Goal: Task Accomplishment & Management: Complete application form

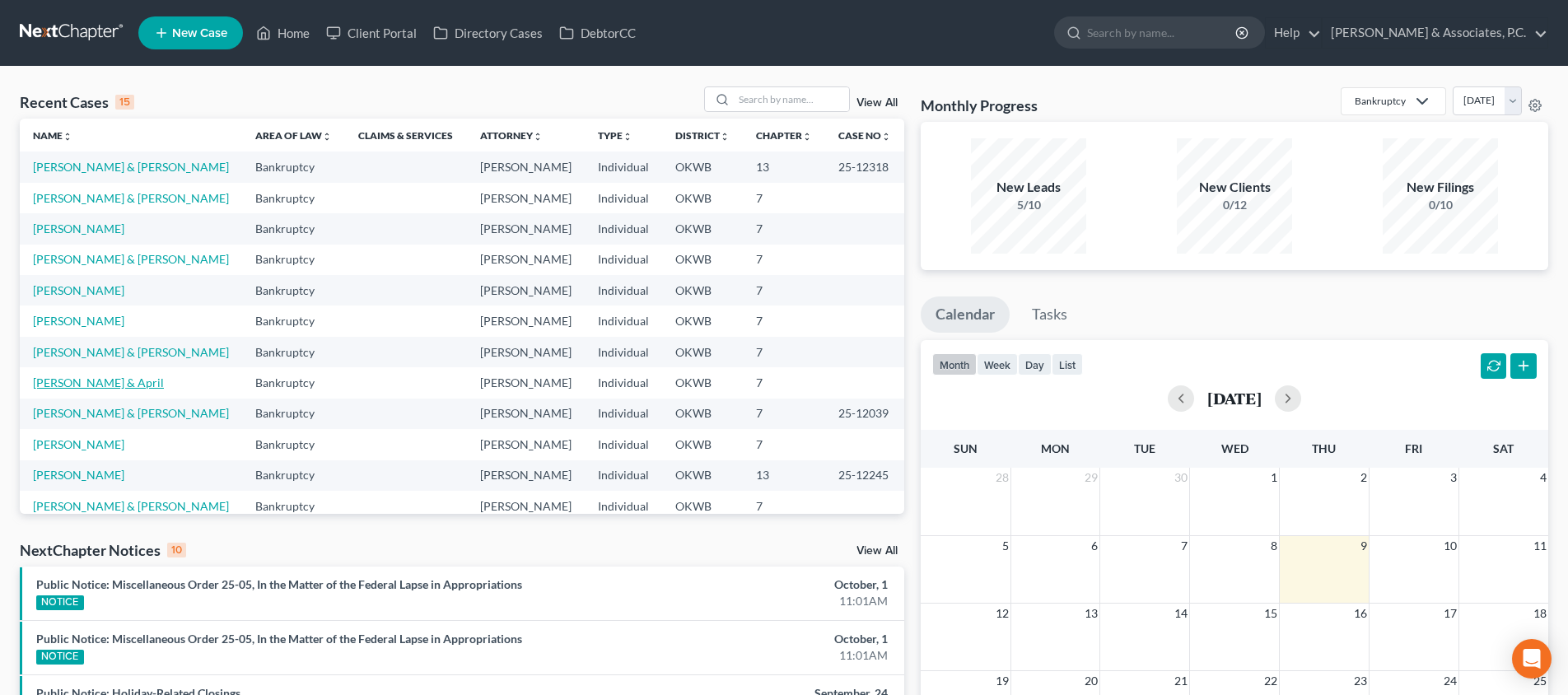
click at [79, 378] on link "[PERSON_NAME] & April" at bounding box center [98, 383] width 131 height 14
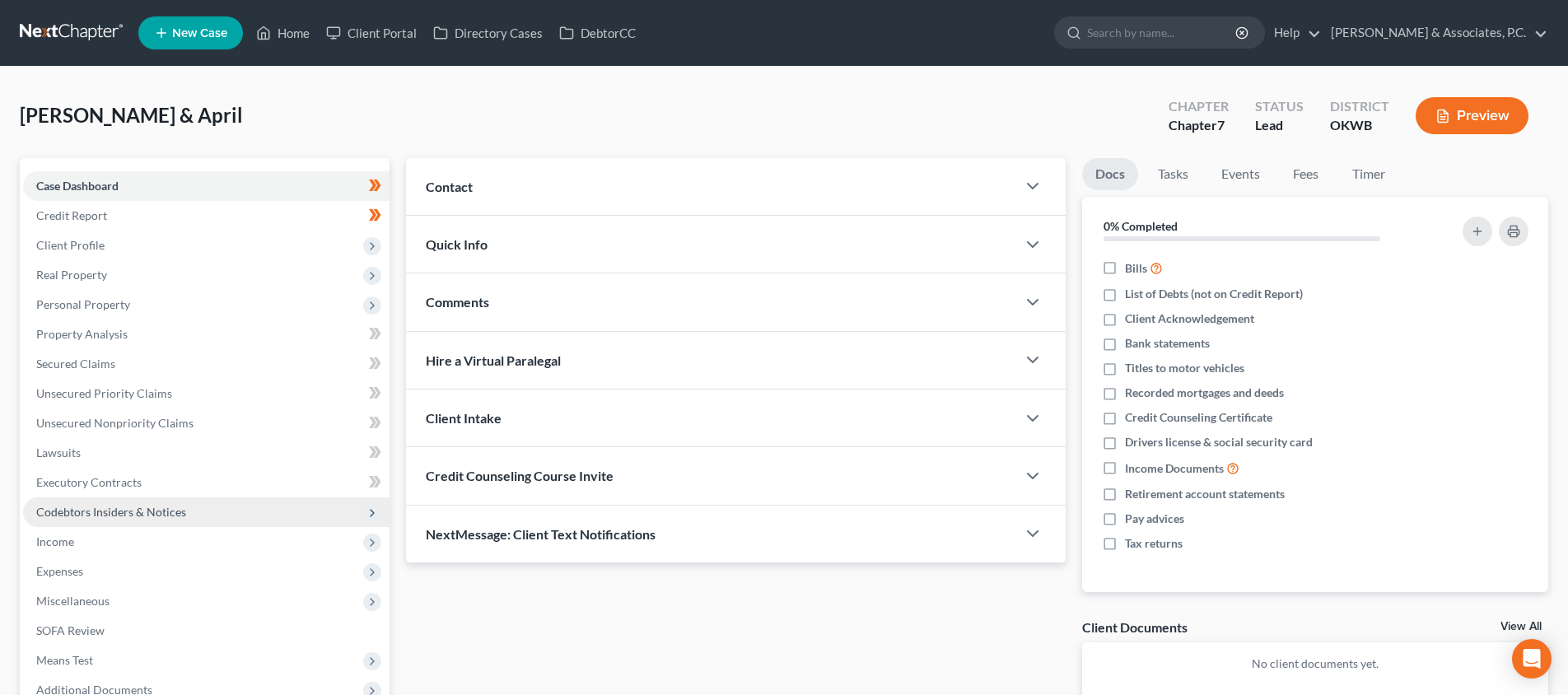
click at [146, 529] on span "Income" at bounding box center [207, 543] width 367 height 30
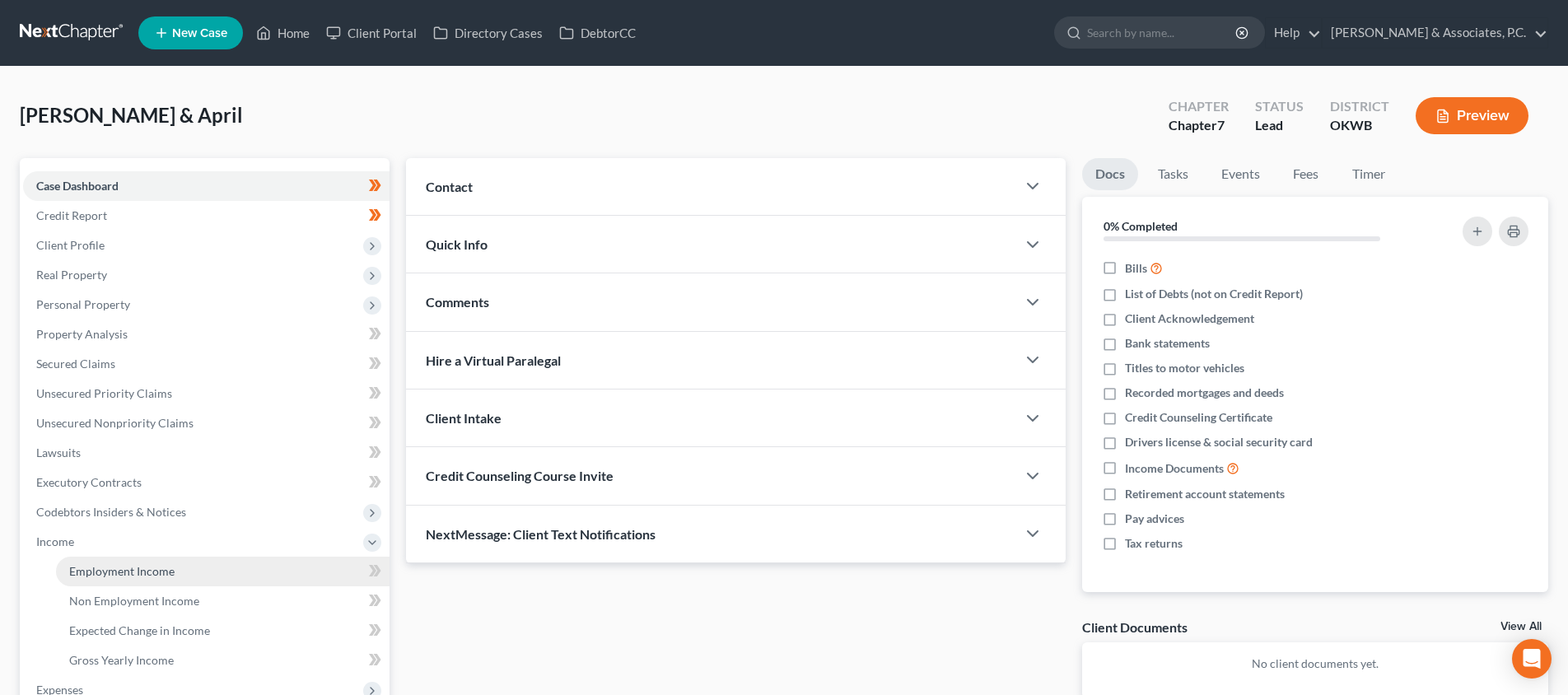
click at [155, 570] on span "Employment Income" at bounding box center [122, 571] width 106 height 14
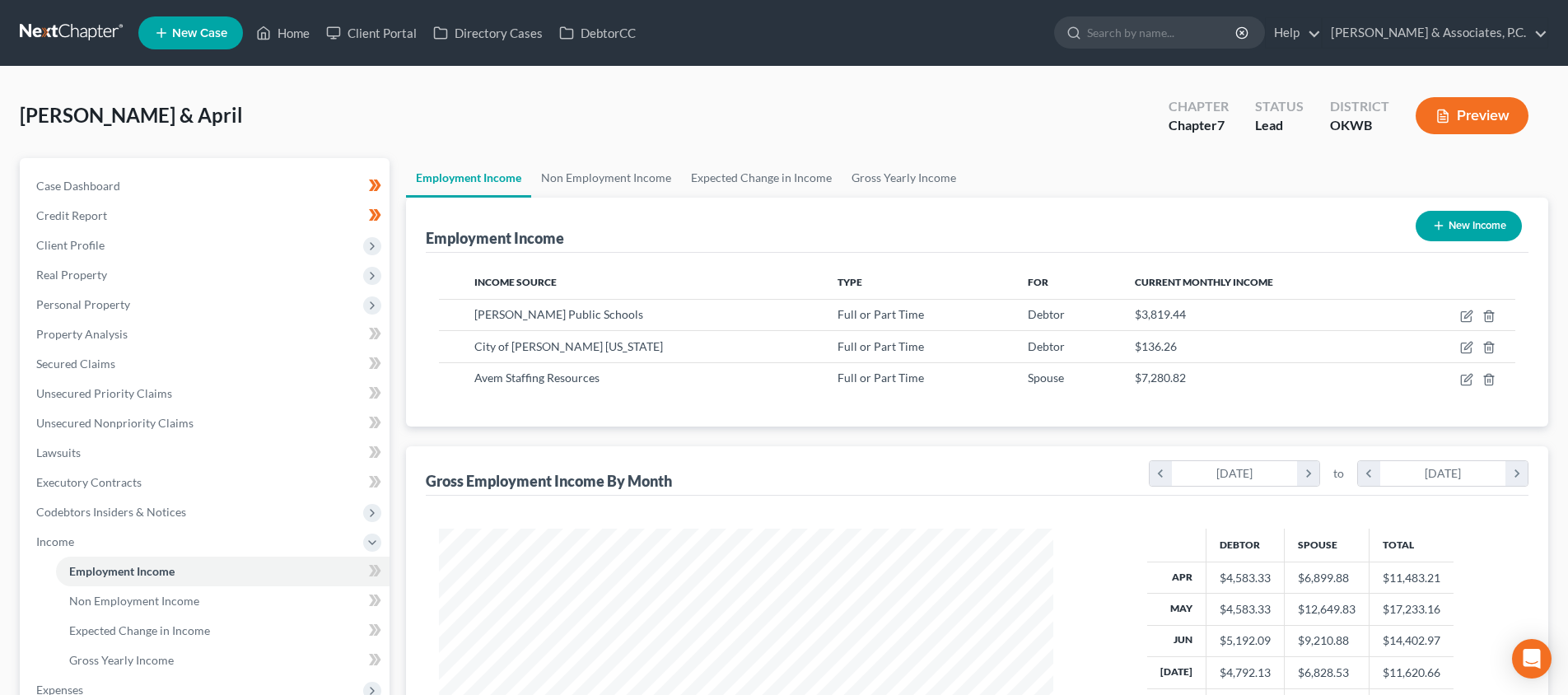
scroll to position [308, 647]
click at [1462, 317] on icon "button" at bounding box center [1467, 316] width 13 height 13
select select "0"
select select "37"
select select "0"
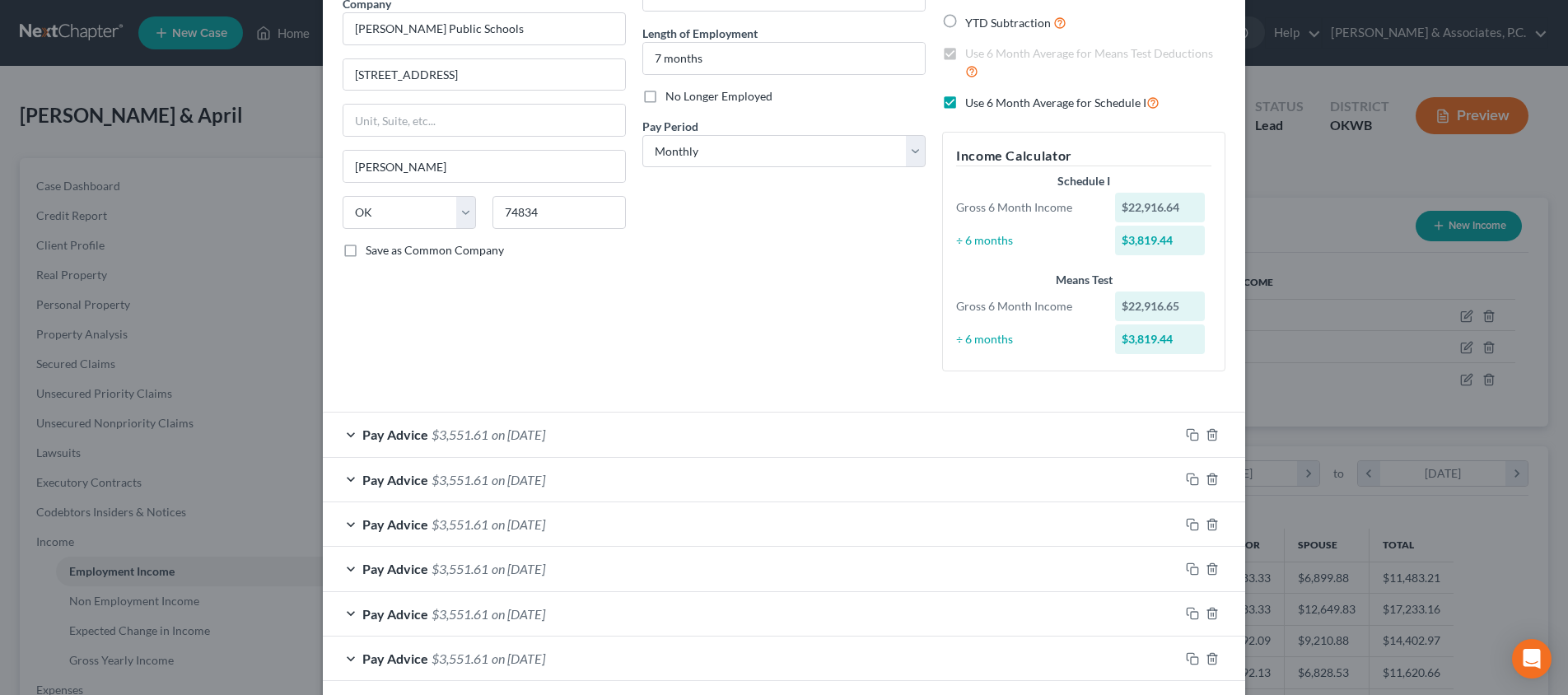
scroll to position [165, 0]
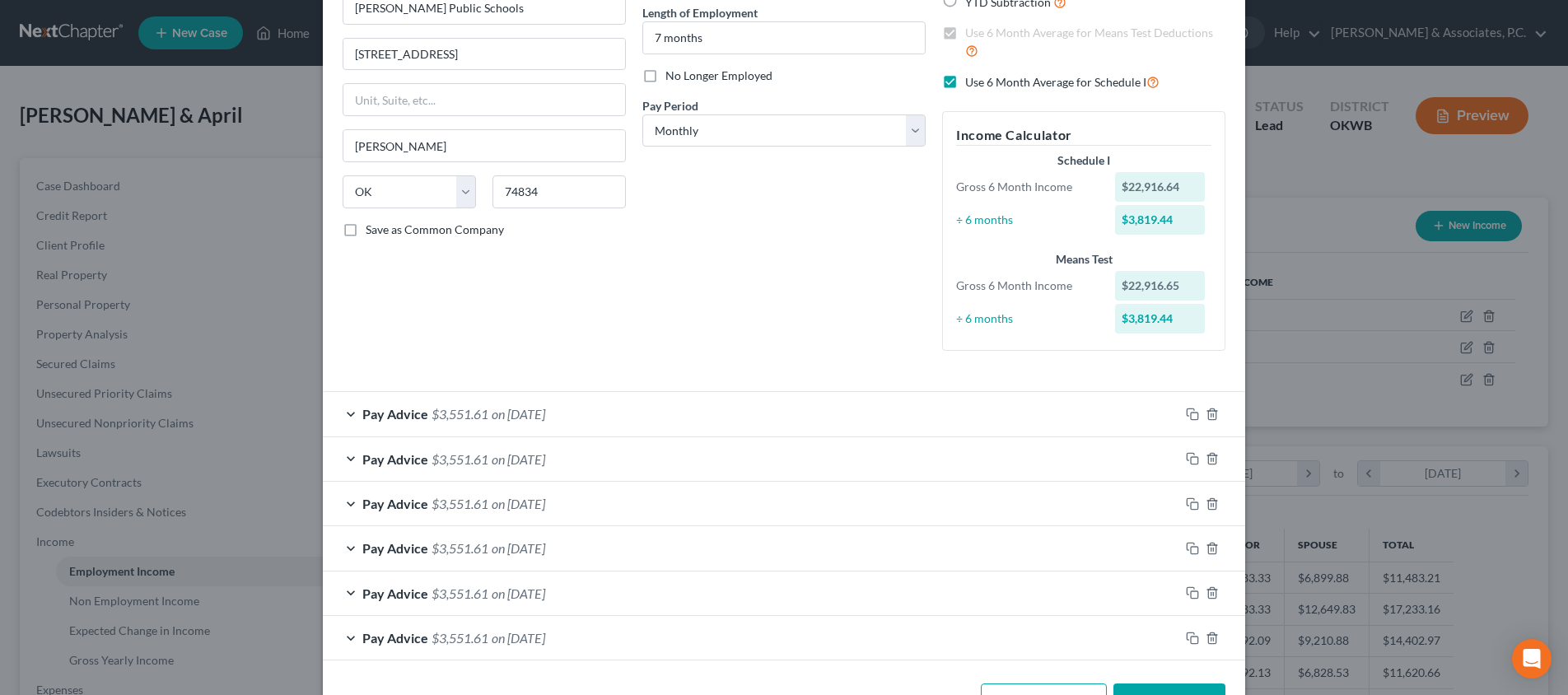
click at [1174, 684] on button "Save & Close" at bounding box center [1170, 701] width 112 height 35
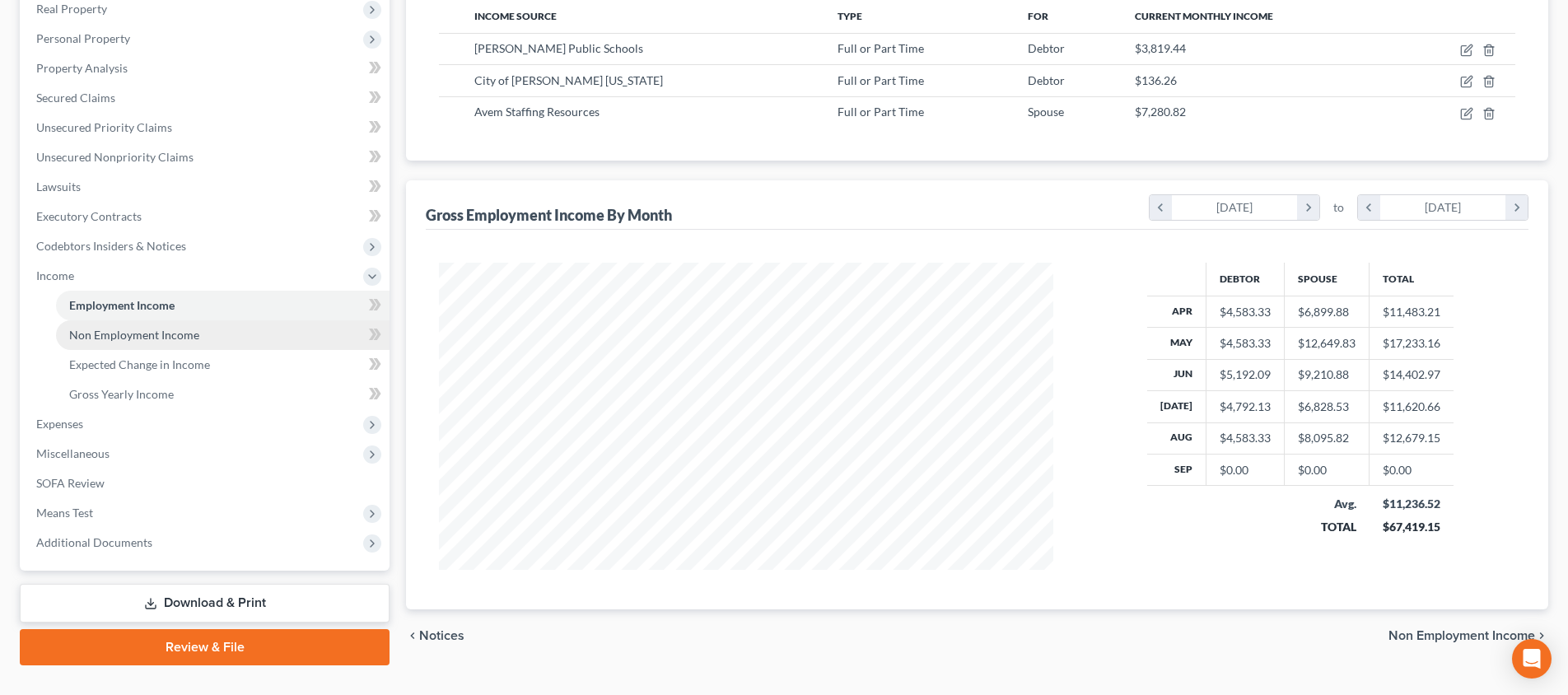
scroll to position [293, 0]
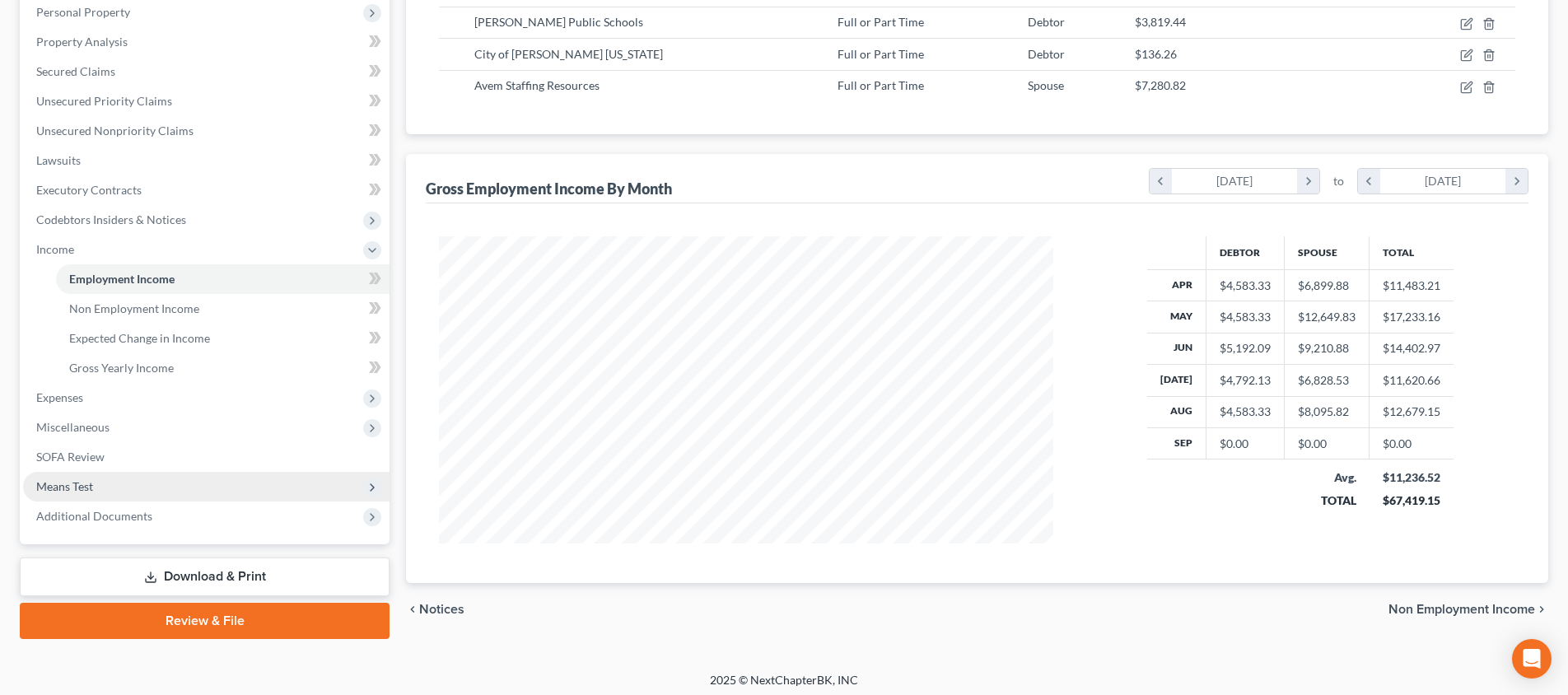
click at [145, 494] on span "Means Test" at bounding box center [207, 487] width 367 height 30
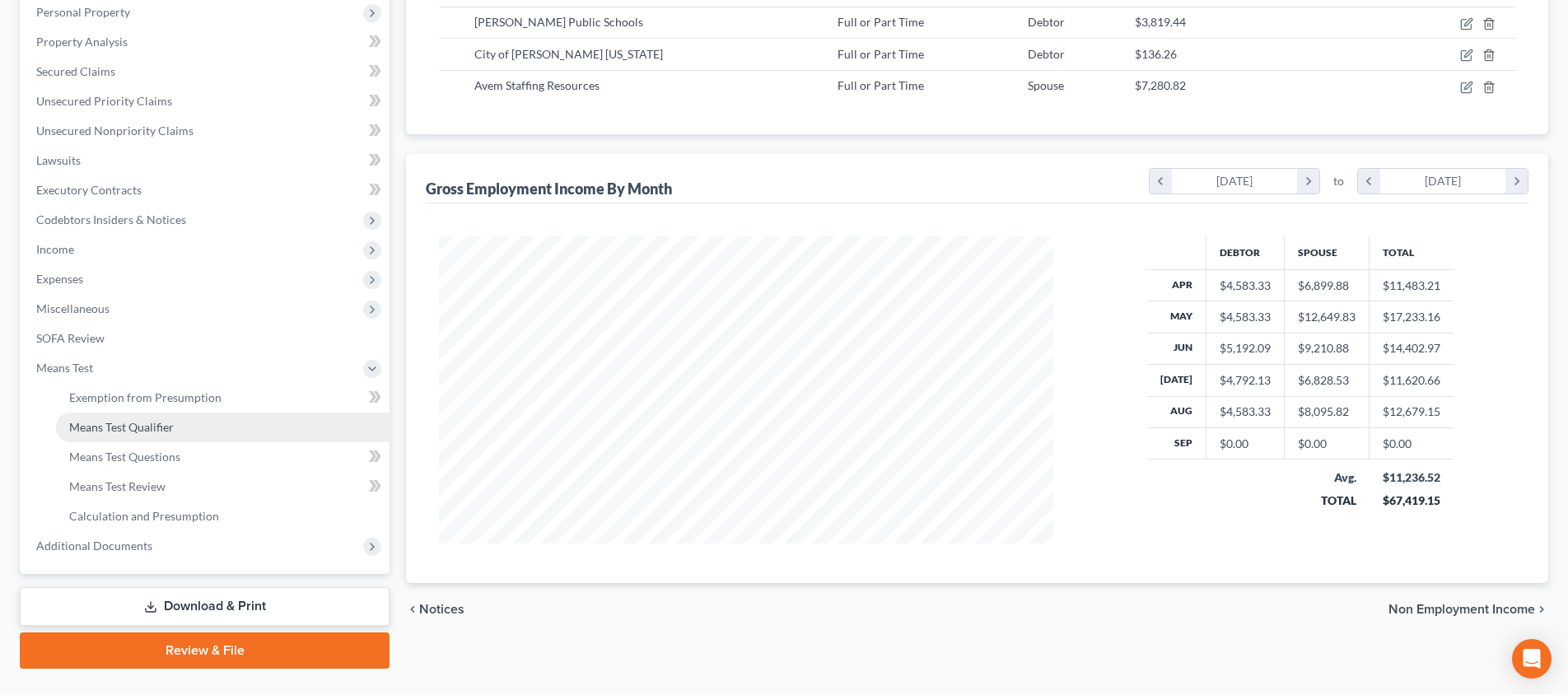
click at [160, 439] on link "Means Test Qualifier" at bounding box center [223, 427] width 334 height 30
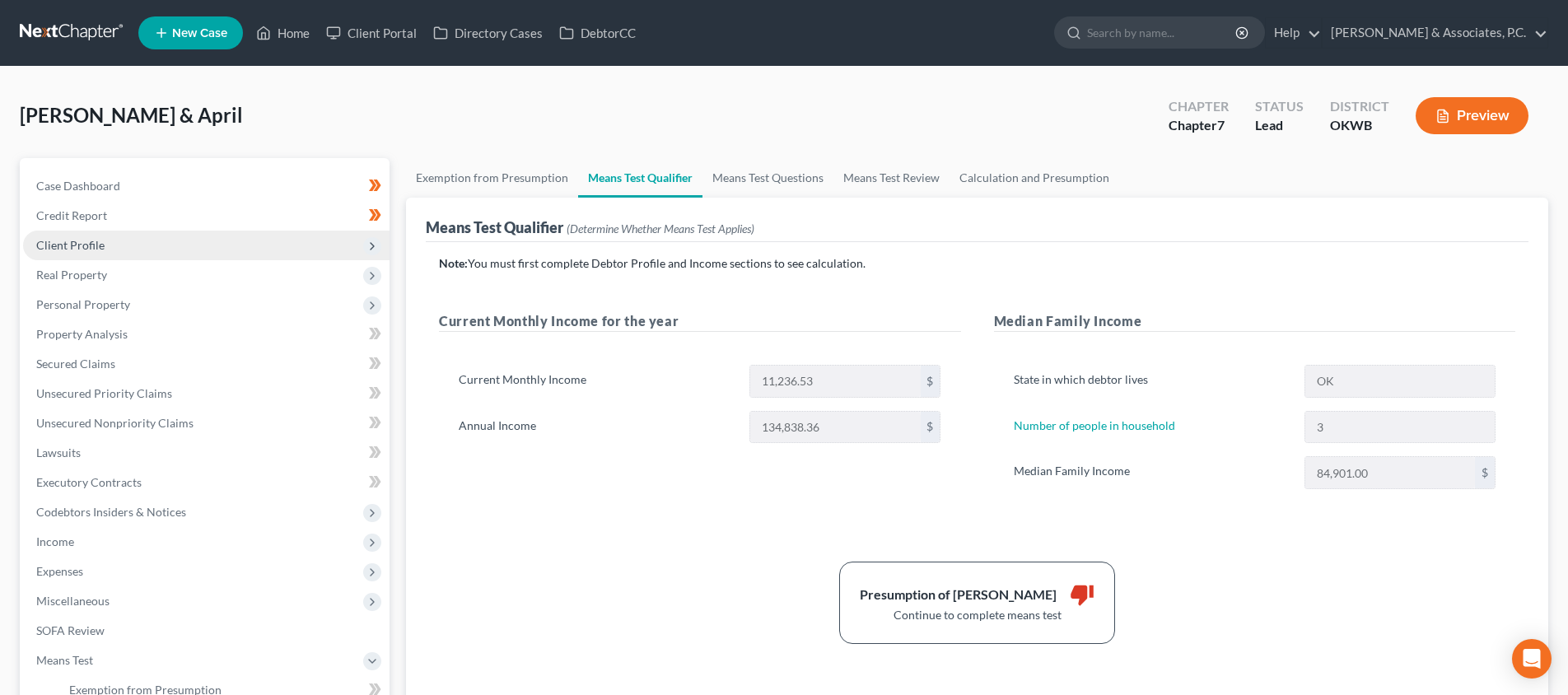
click at [225, 248] on span "Client Profile" at bounding box center [207, 246] width 367 height 30
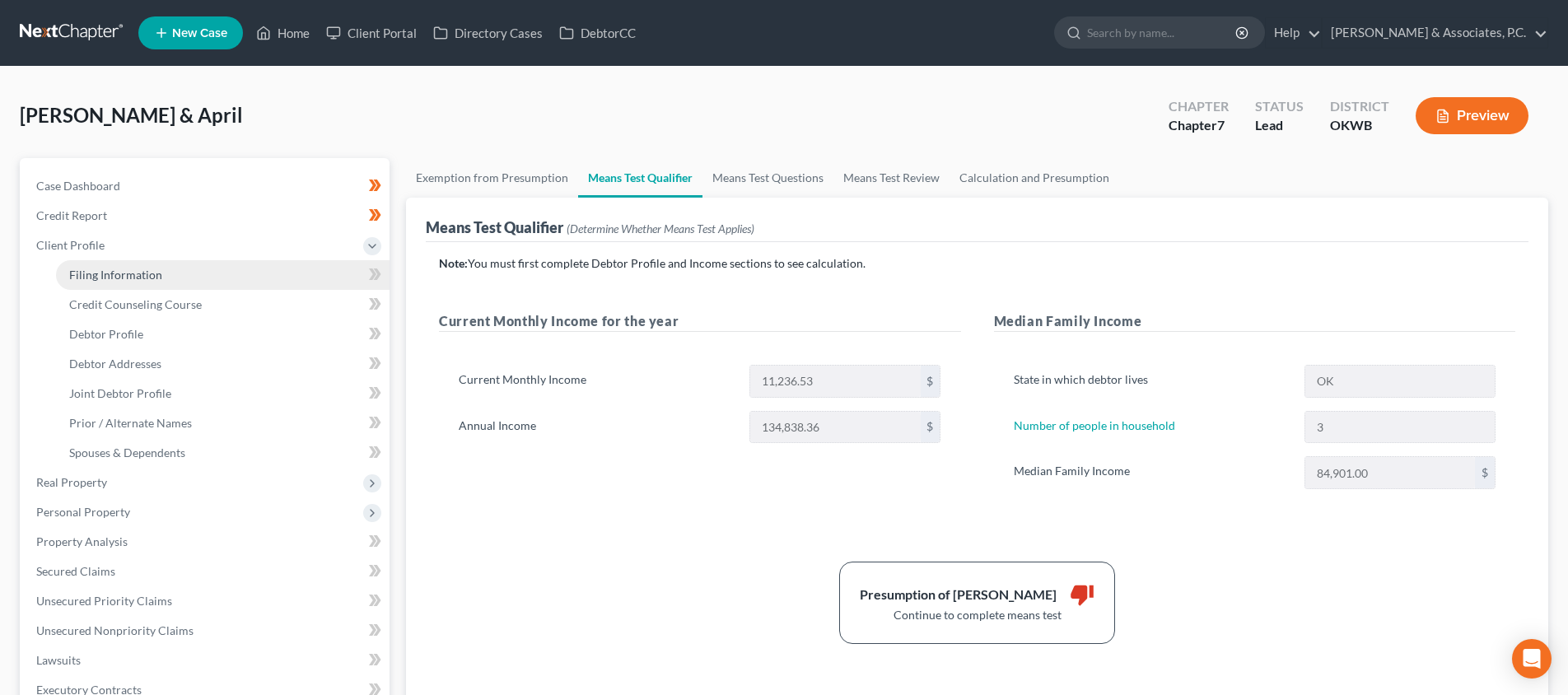
click at [224, 276] on link "Filing Information" at bounding box center [223, 275] width 334 height 30
select select "1"
select select "0"
select select "65"
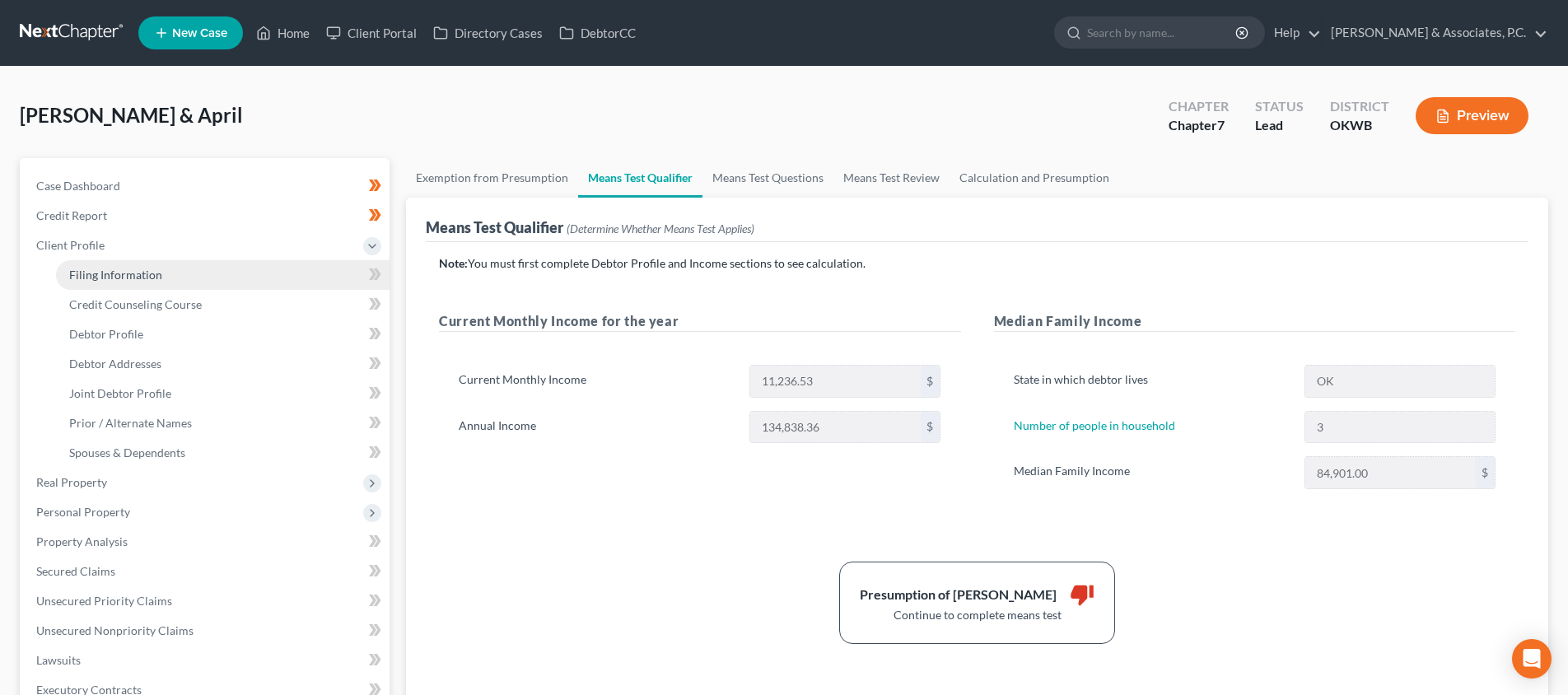
select select "2"
select select "37"
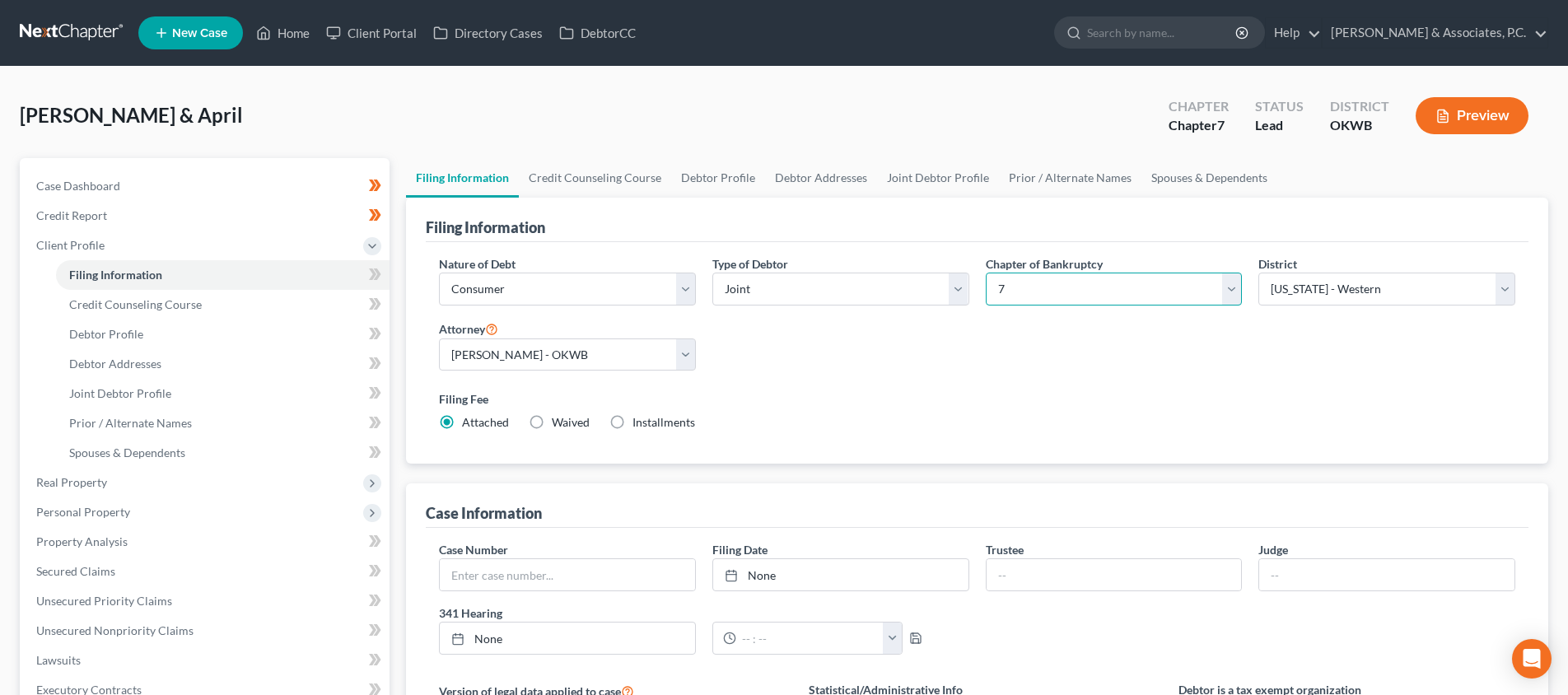
select select "3"
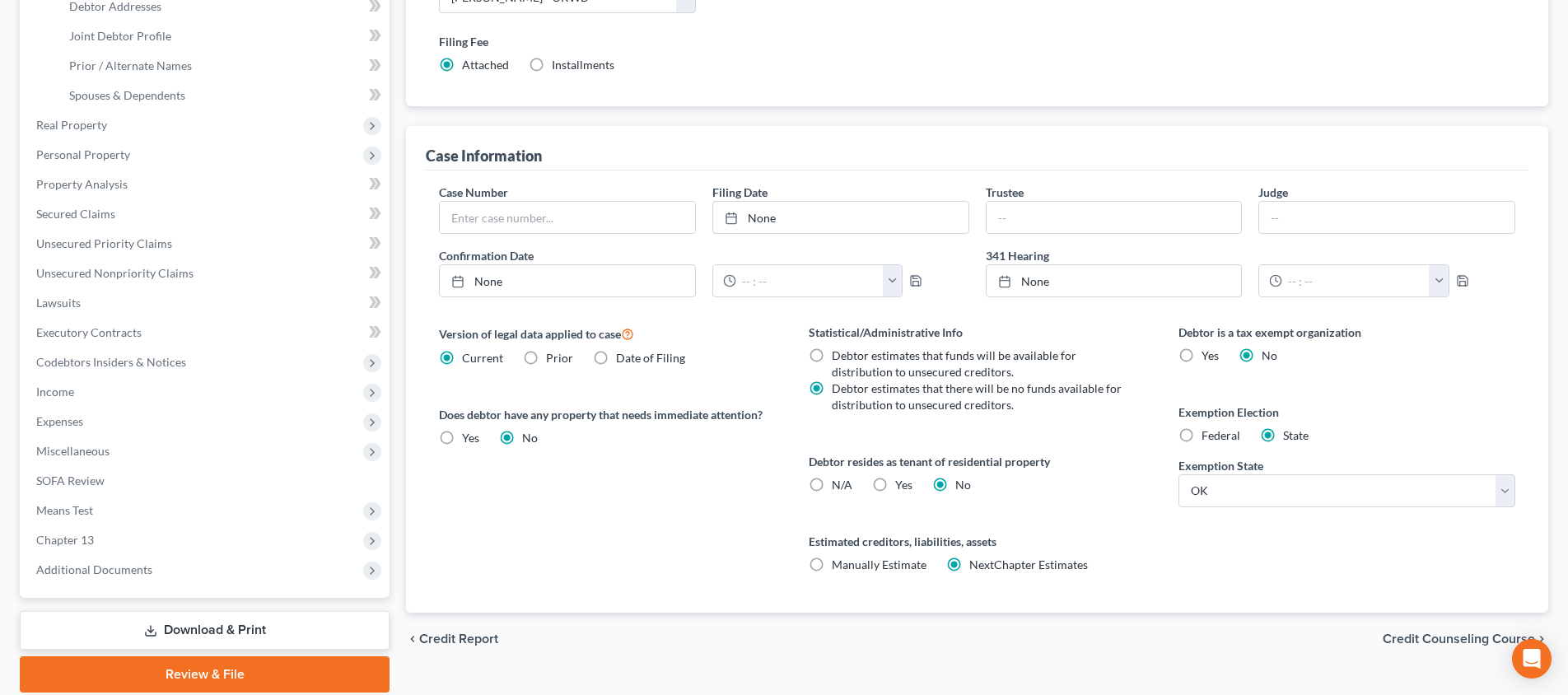
scroll to position [395, 0]
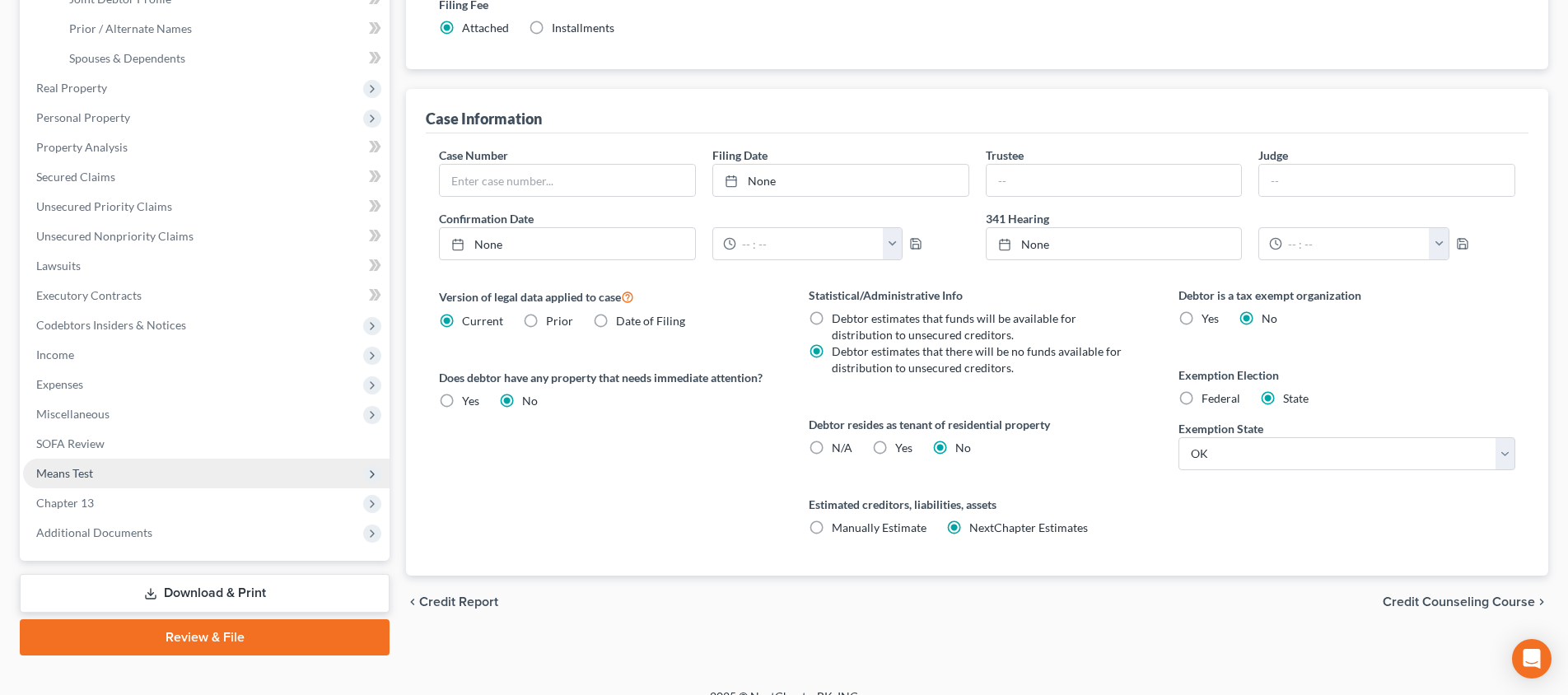
click at [180, 468] on span "Means Test" at bounding box center [207, 474] width 367 height 30
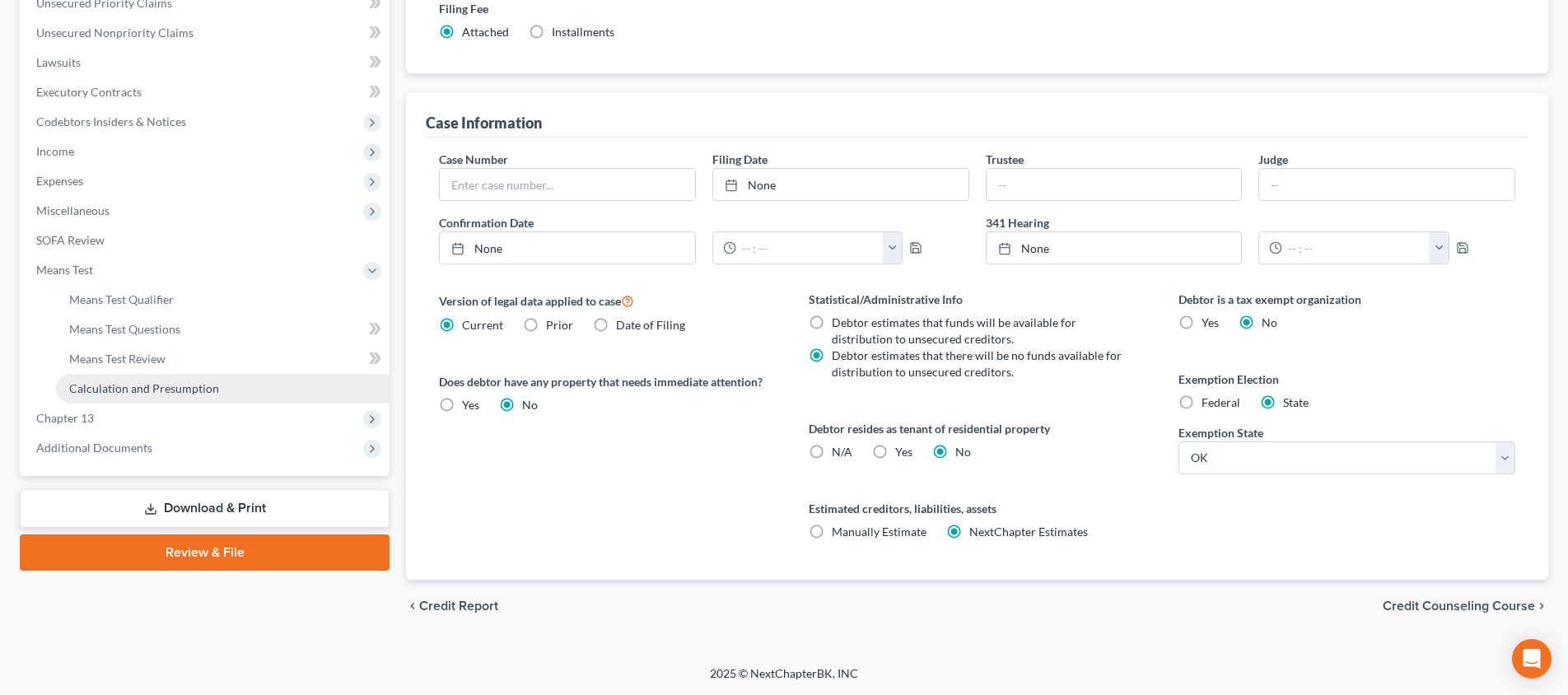
click at [180, 392] on span "Calculation and Presumption" at bounding box center [144, 388] width 150 height 14
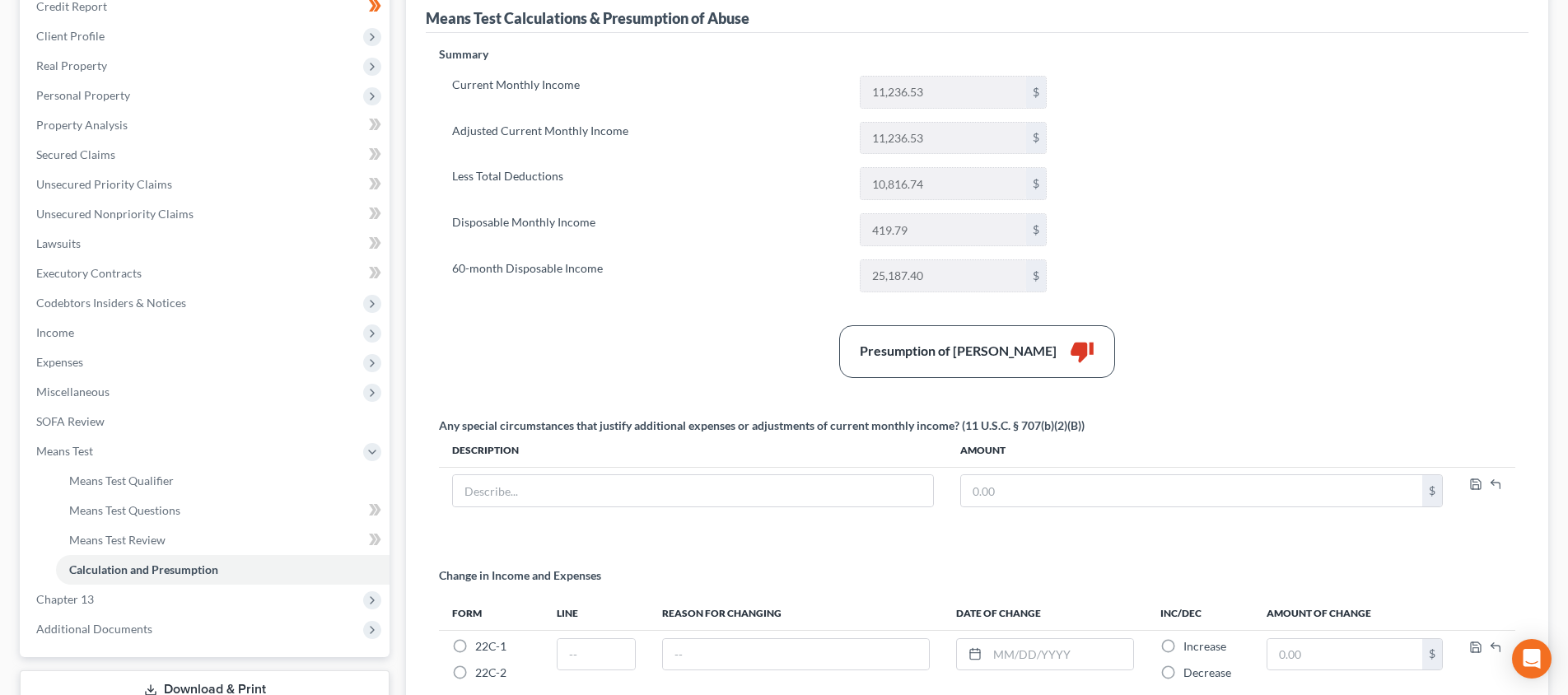
scroll to position [230, 0]
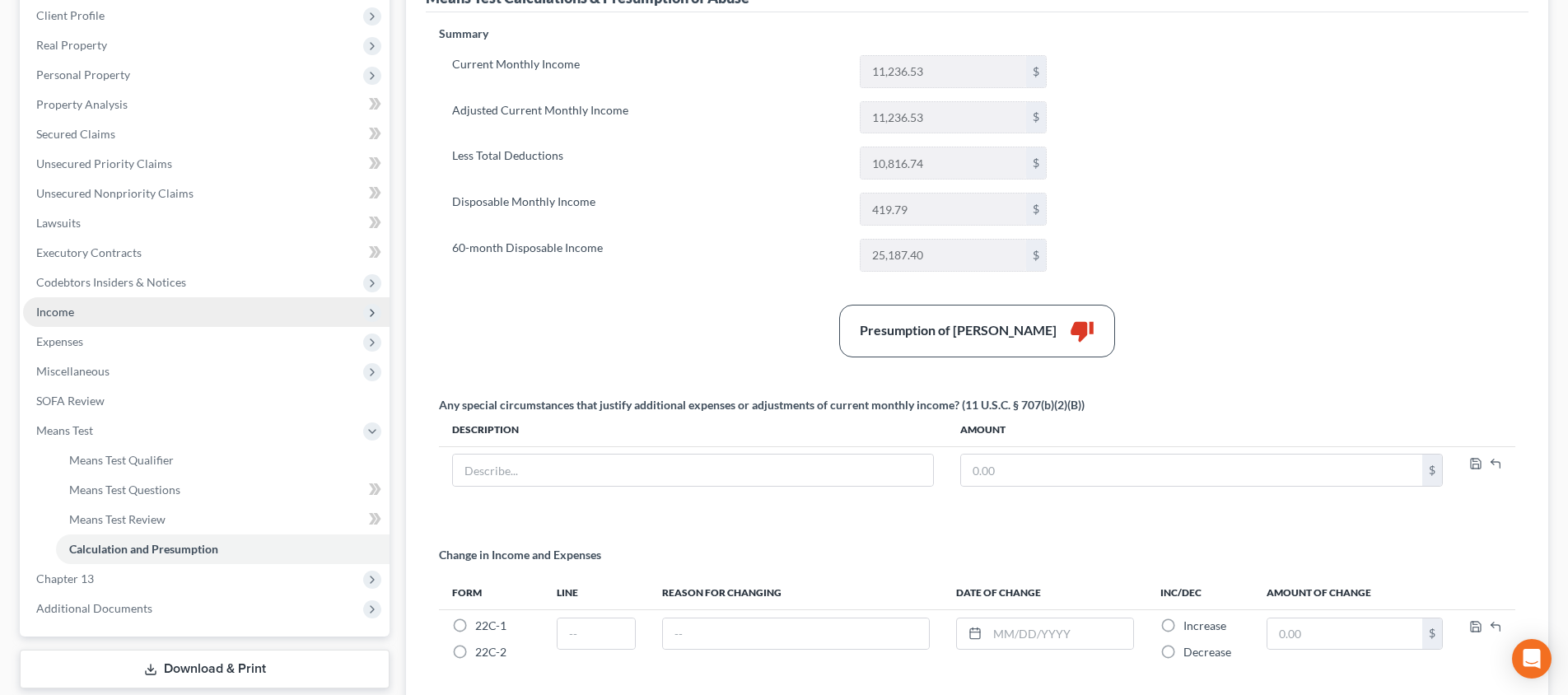
click at [178, 316] on span "Income" at bounding box center [207, 312] width 367 height 30
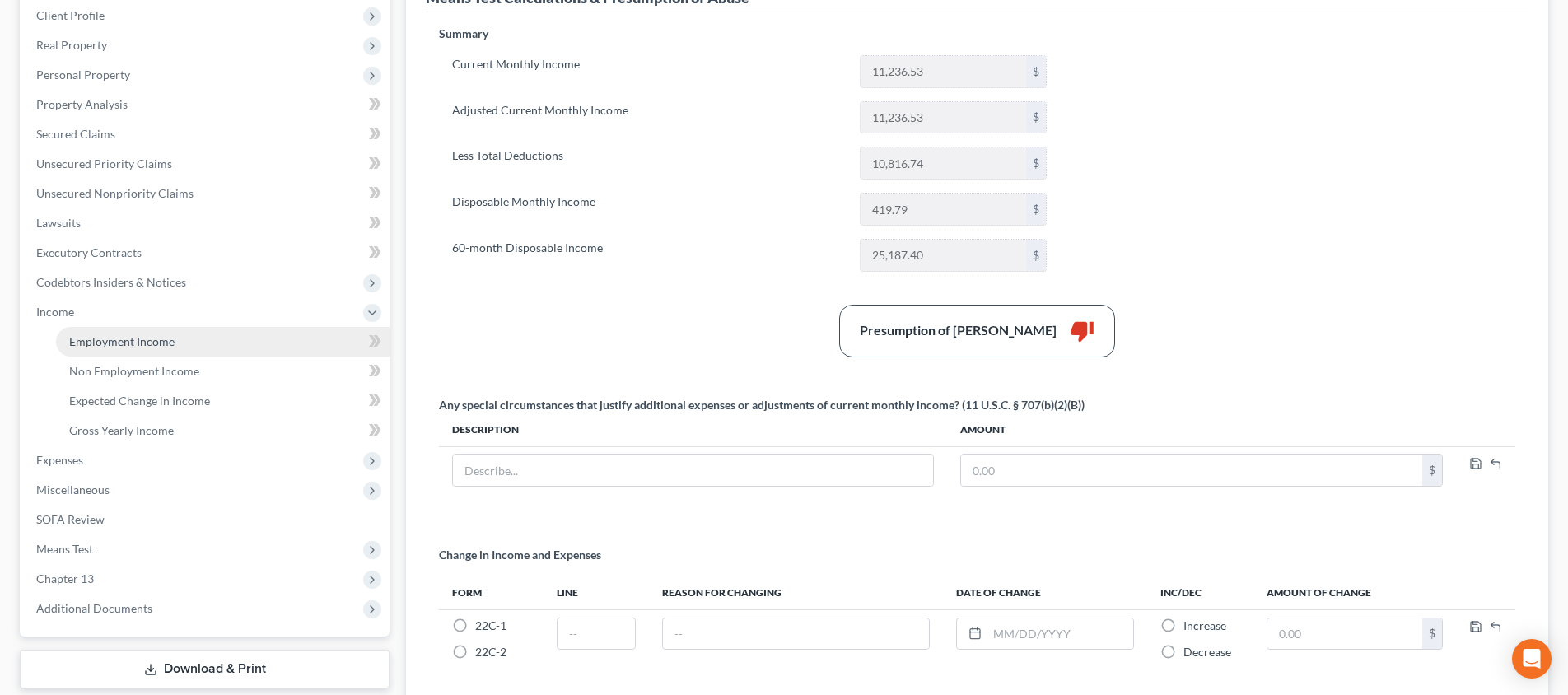
click at [180, 335] on link "Employment Income" at bounding box center [223, 342] width 334 height 30
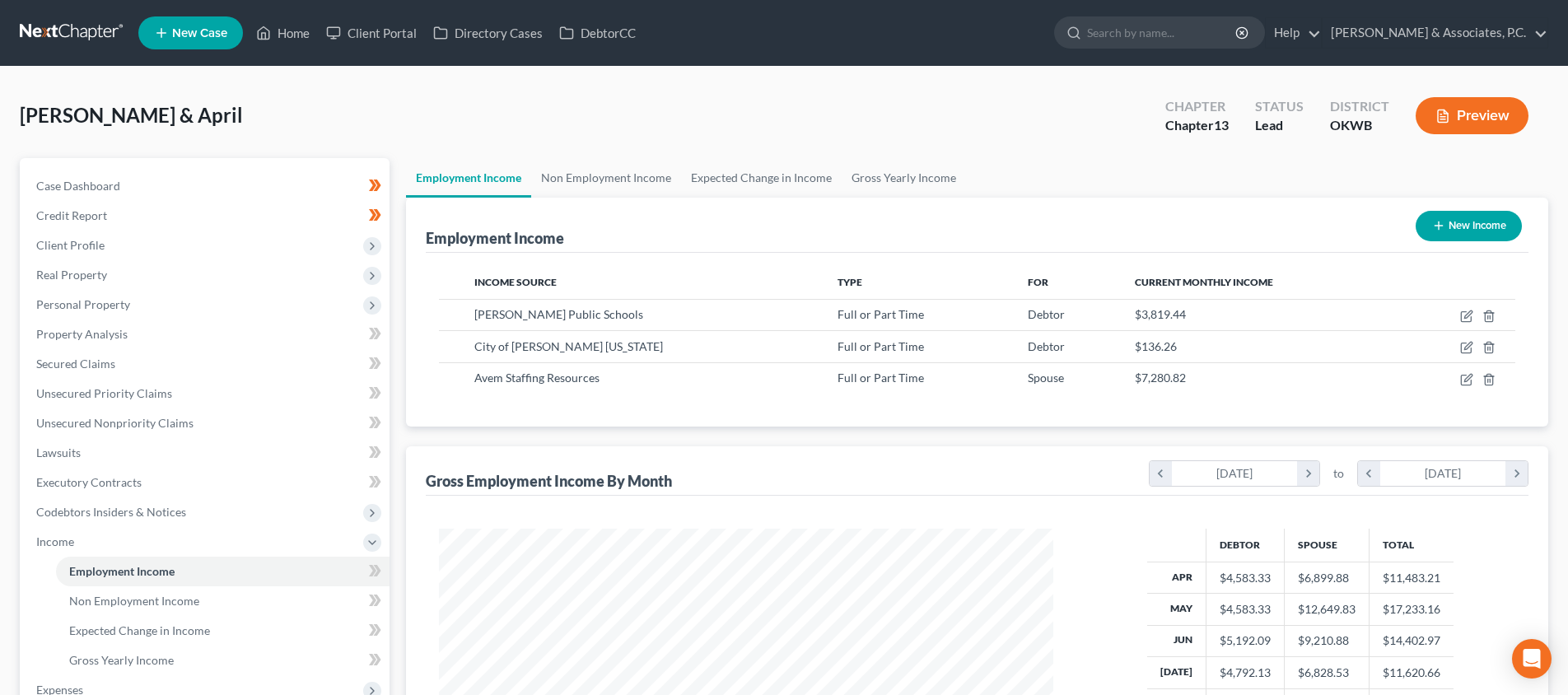
scroll to position [308, 647]
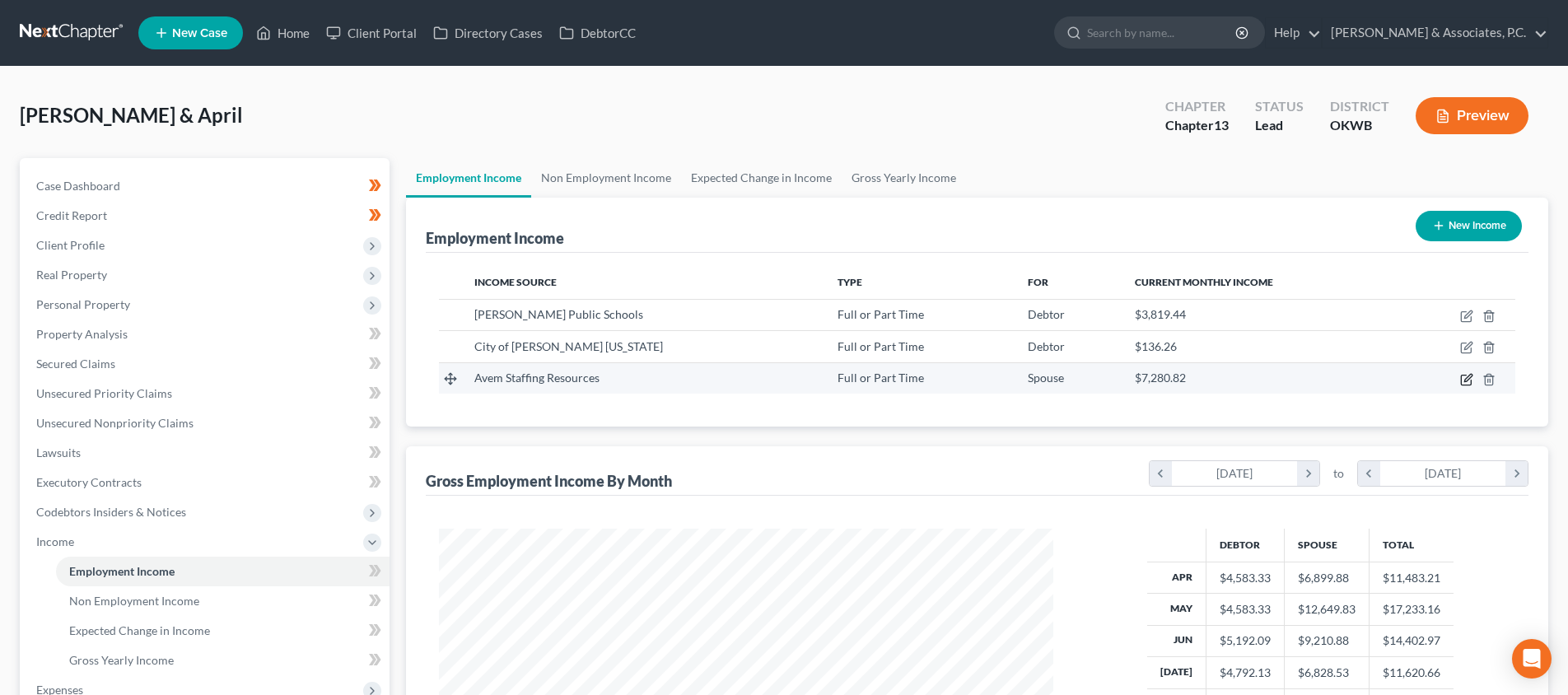
click at [1470, 377] on icon "button" at bounding box center [1468, 378] width 7 height 7
select select "0"
select select "37"
select select "2"
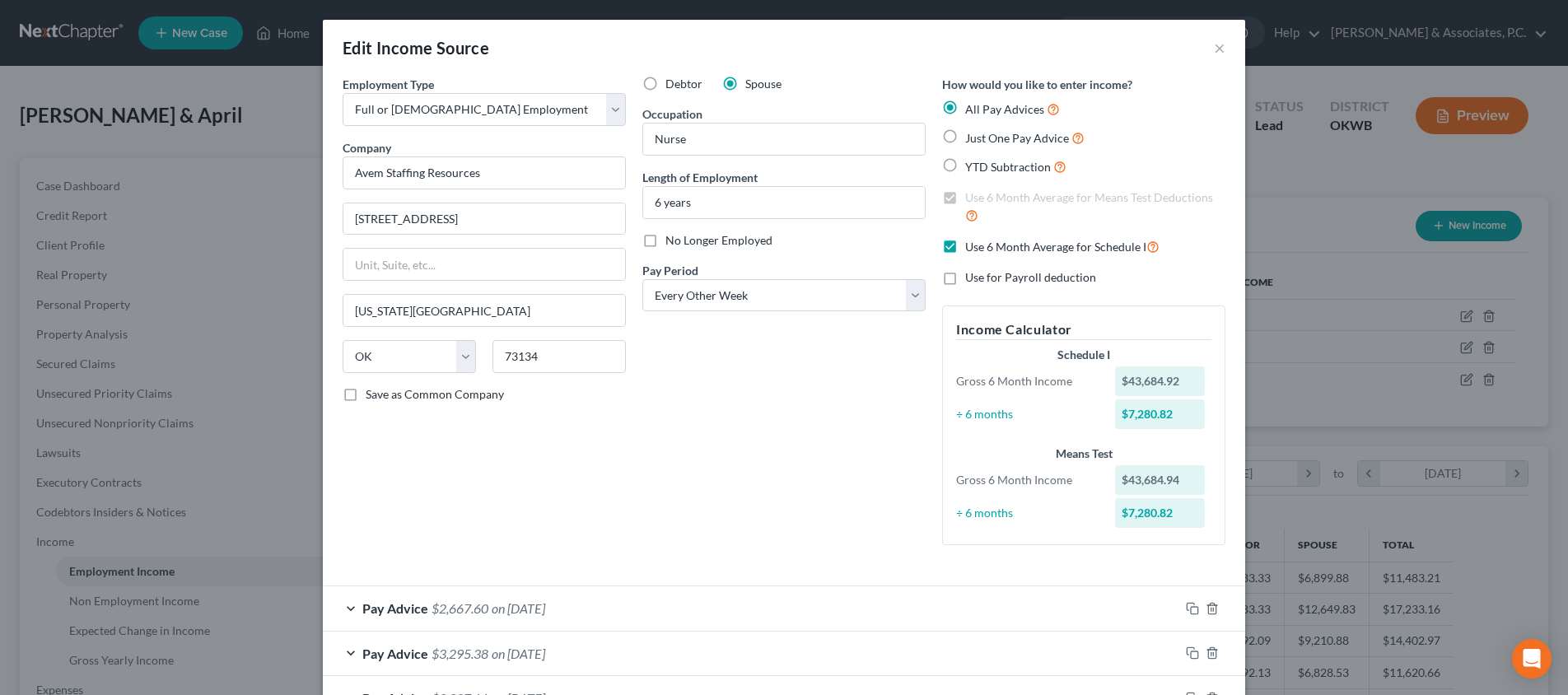
scroll to position [0, 0]
click at [1218, 52] on button "×" at bounding box center [1219, 48] width 11 height 20
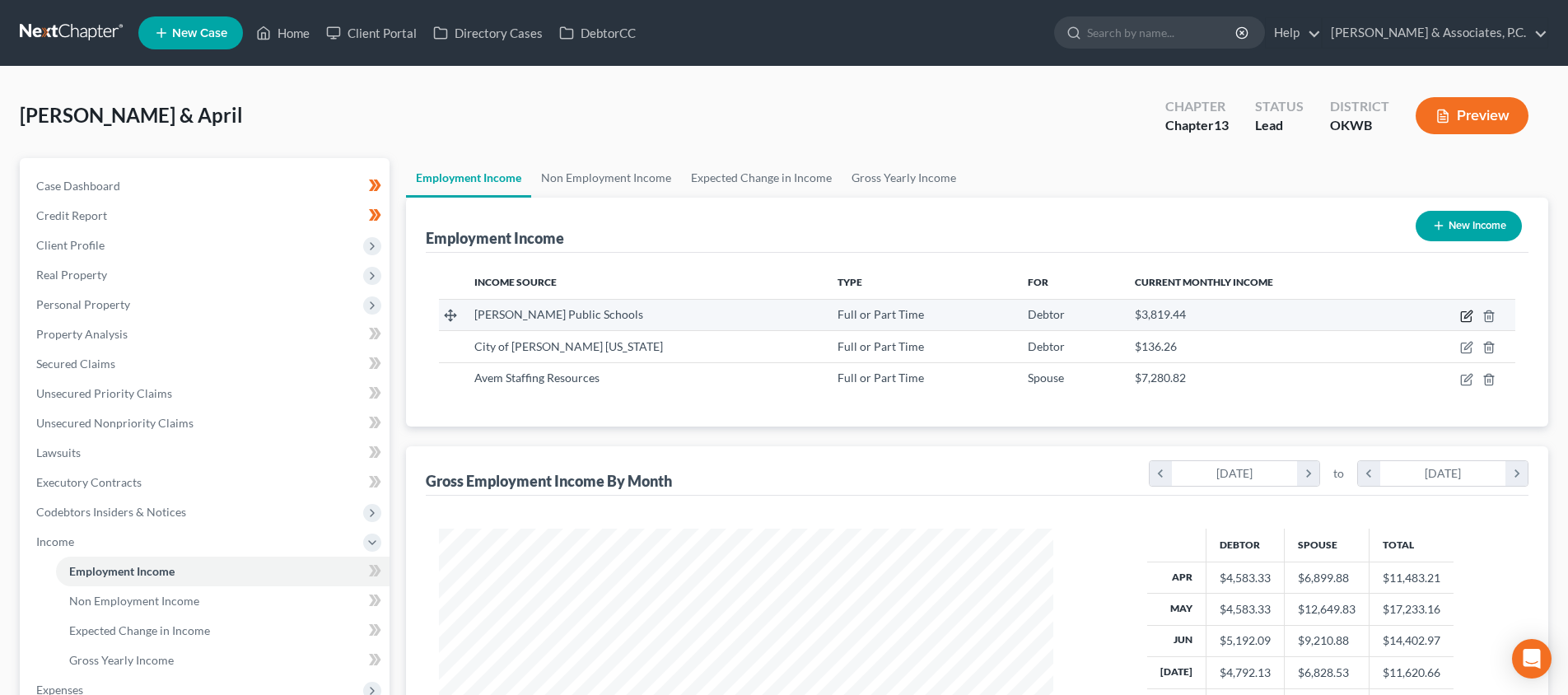
click at [1463, 312] on icon "button" at bounding box center [1465, 317] width 10 height 10
select select "0"
select select "37"
select select "0"
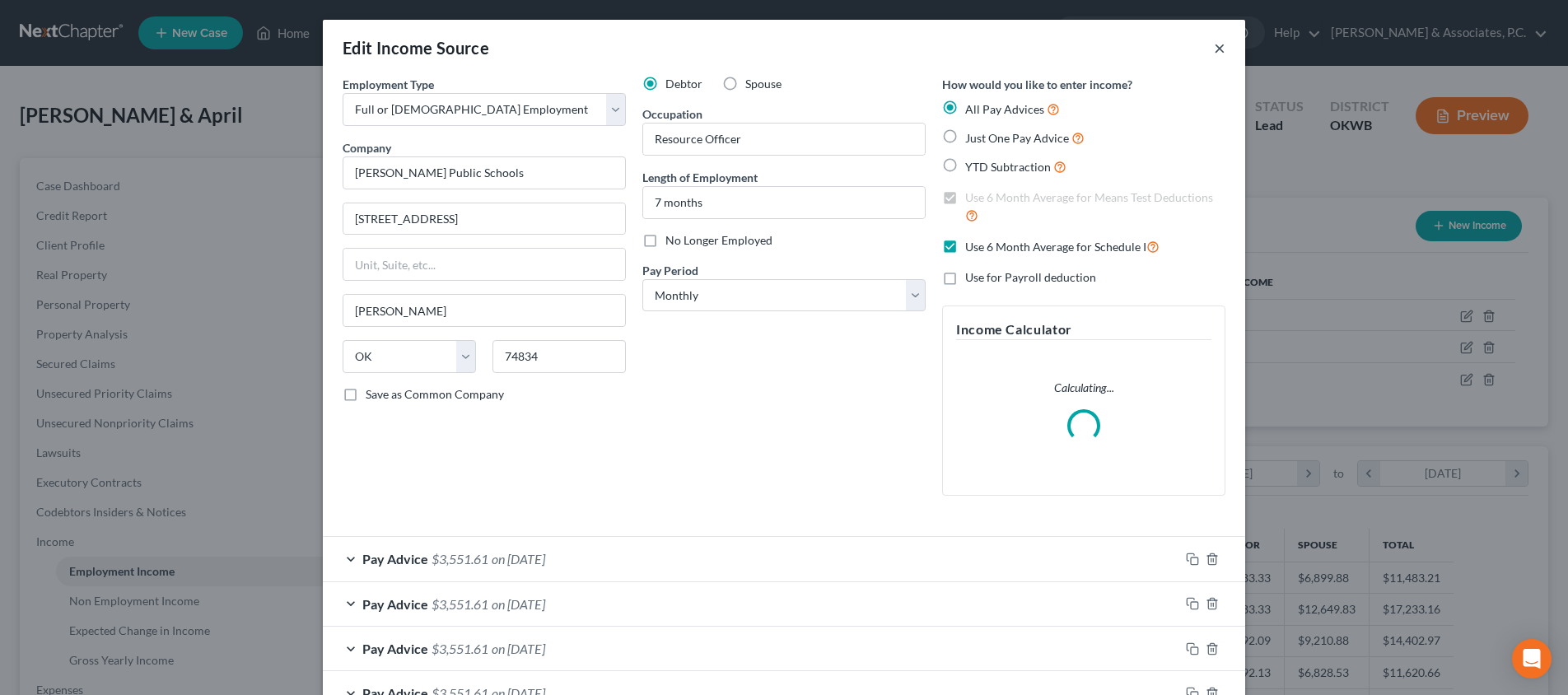
click at [1220, 51] on button "×" at bounding box center [1219, 48] width 11 height 20
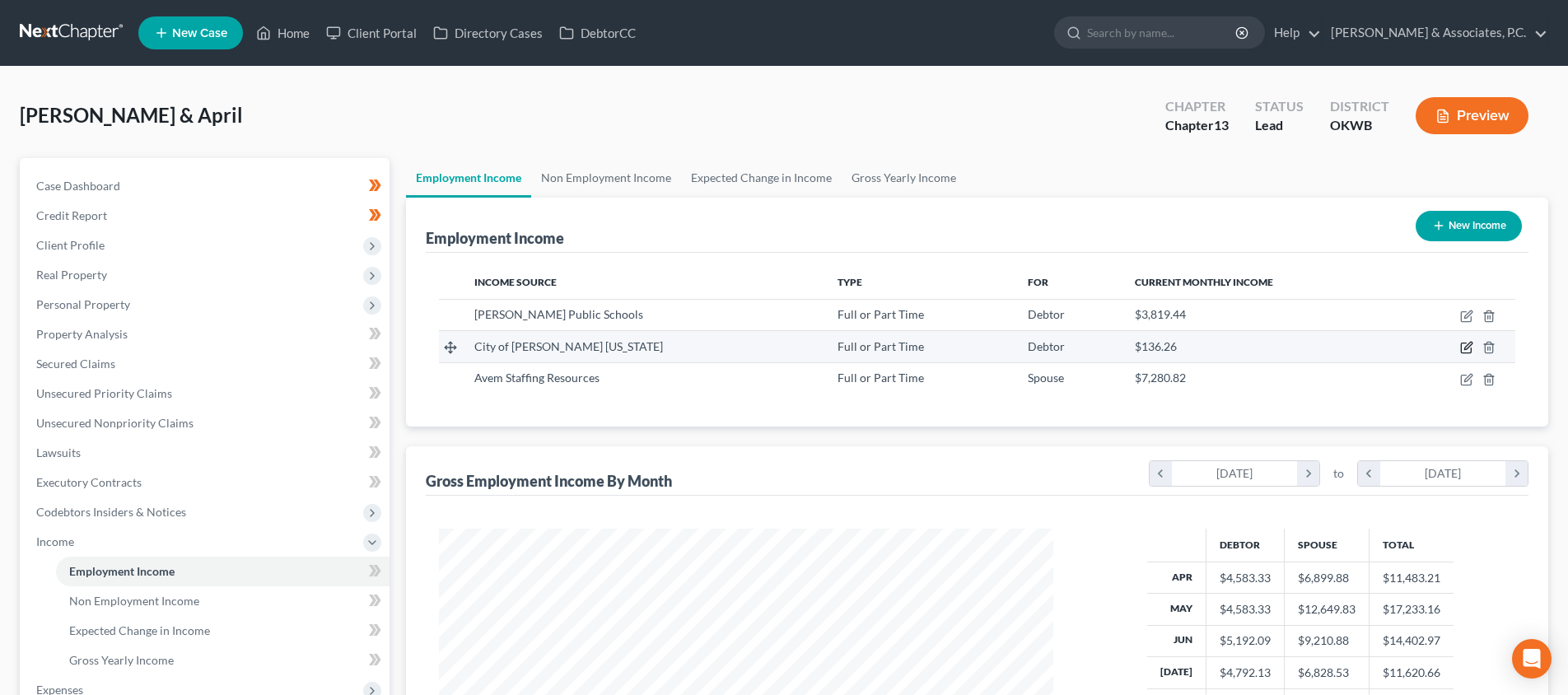
click at [1461, 347] on icon "button" at bounding box center [1465, 348] width 10 height 10
select select "0"
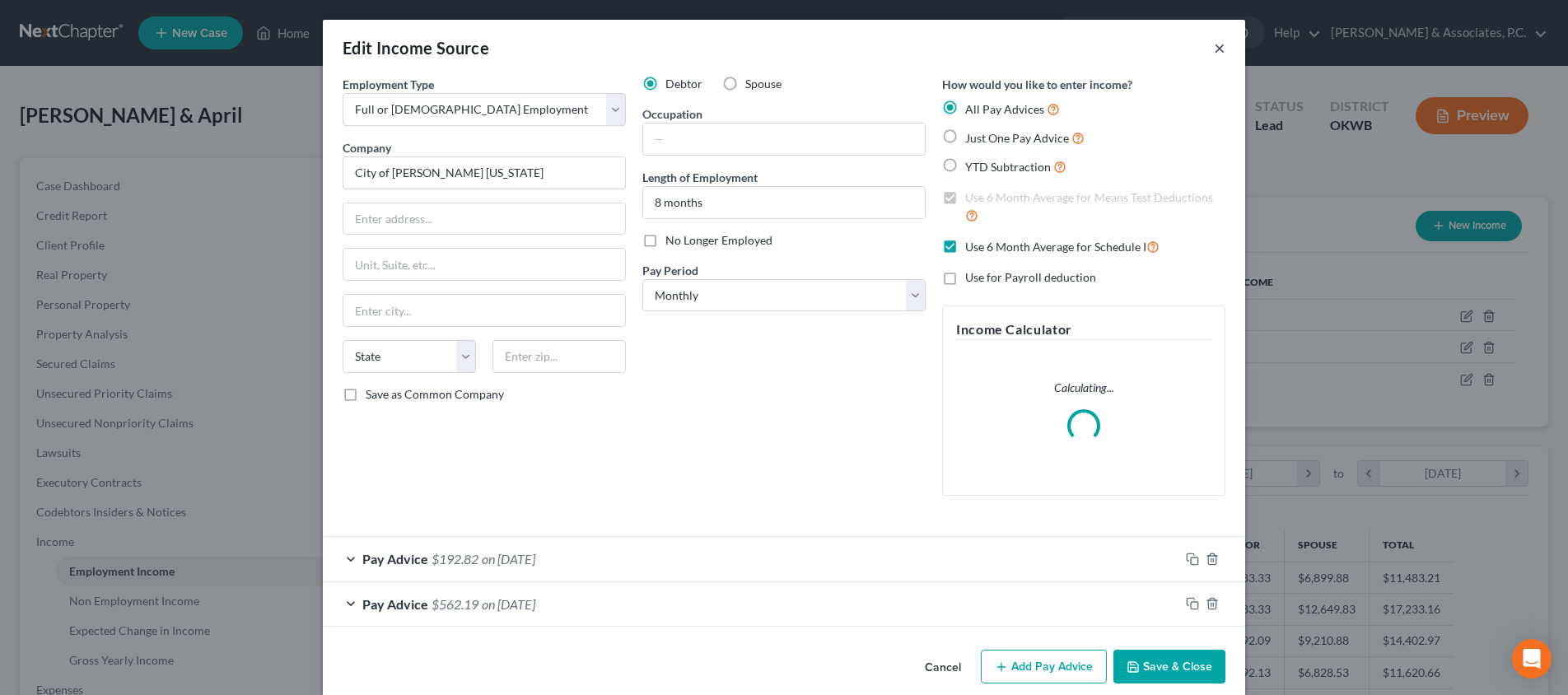
click at [1225, 49] on div "Edit Income Source ×" at bounding box center [784, 48] width 922 height 56
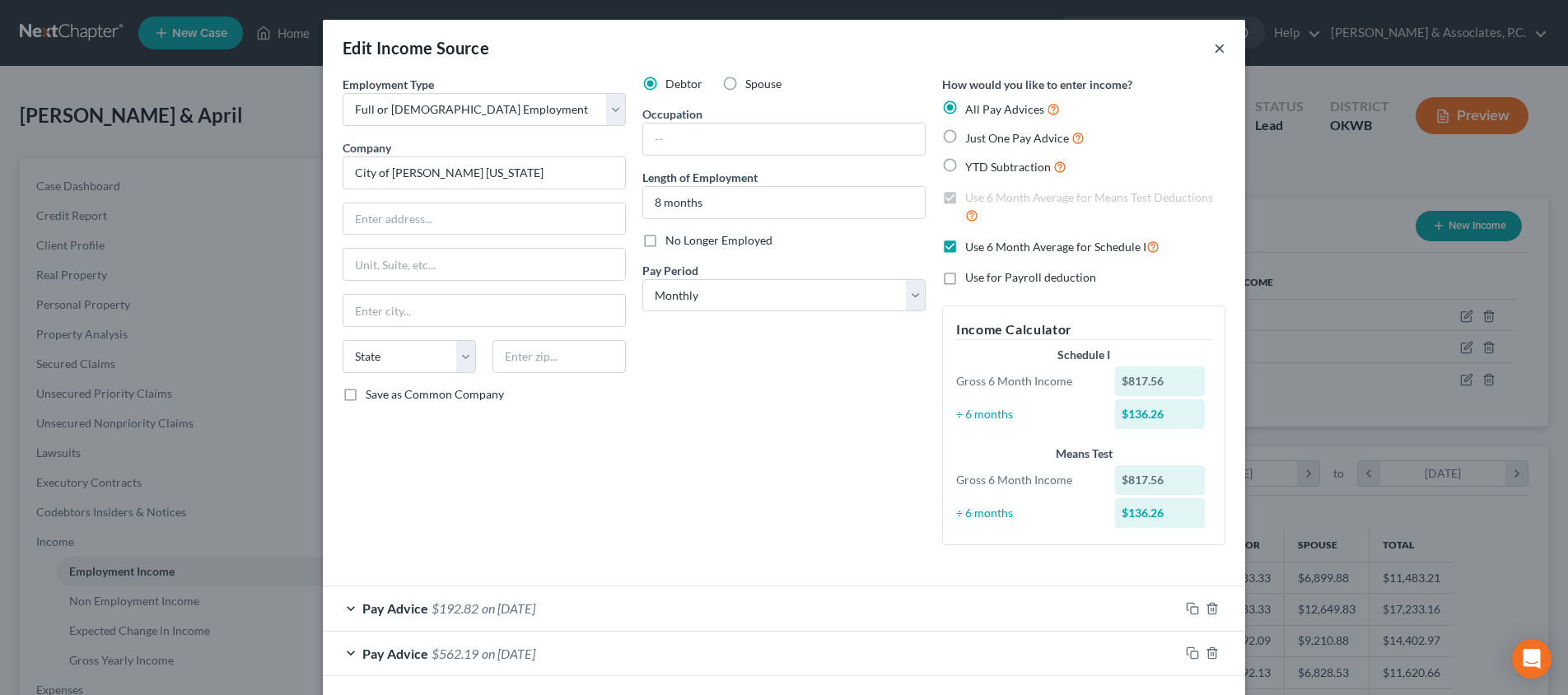
click at [1216, 50] on button "×" at bounding box center [1219, 48] width 11 height 20
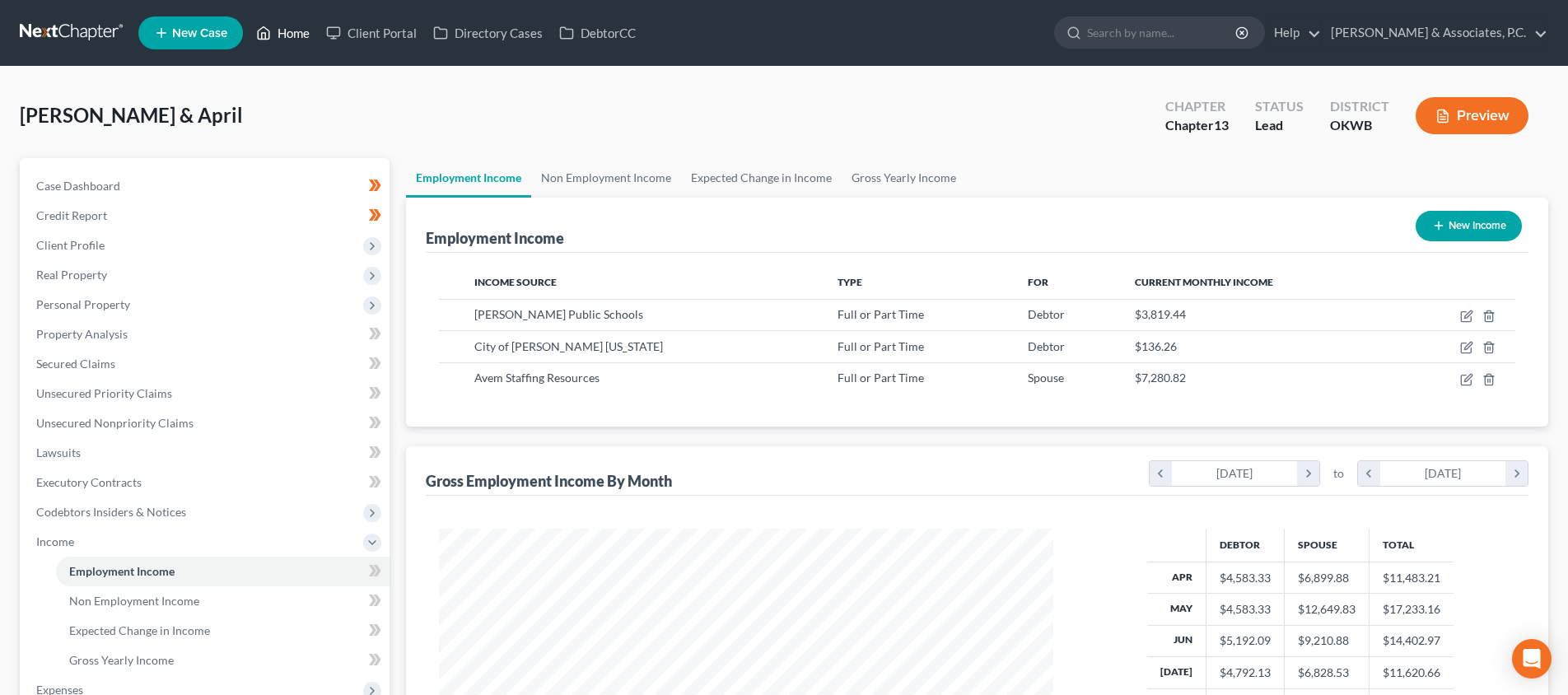
click at [286, 30] on link "Home" at bounding box center [282, 33] width 70 height 30
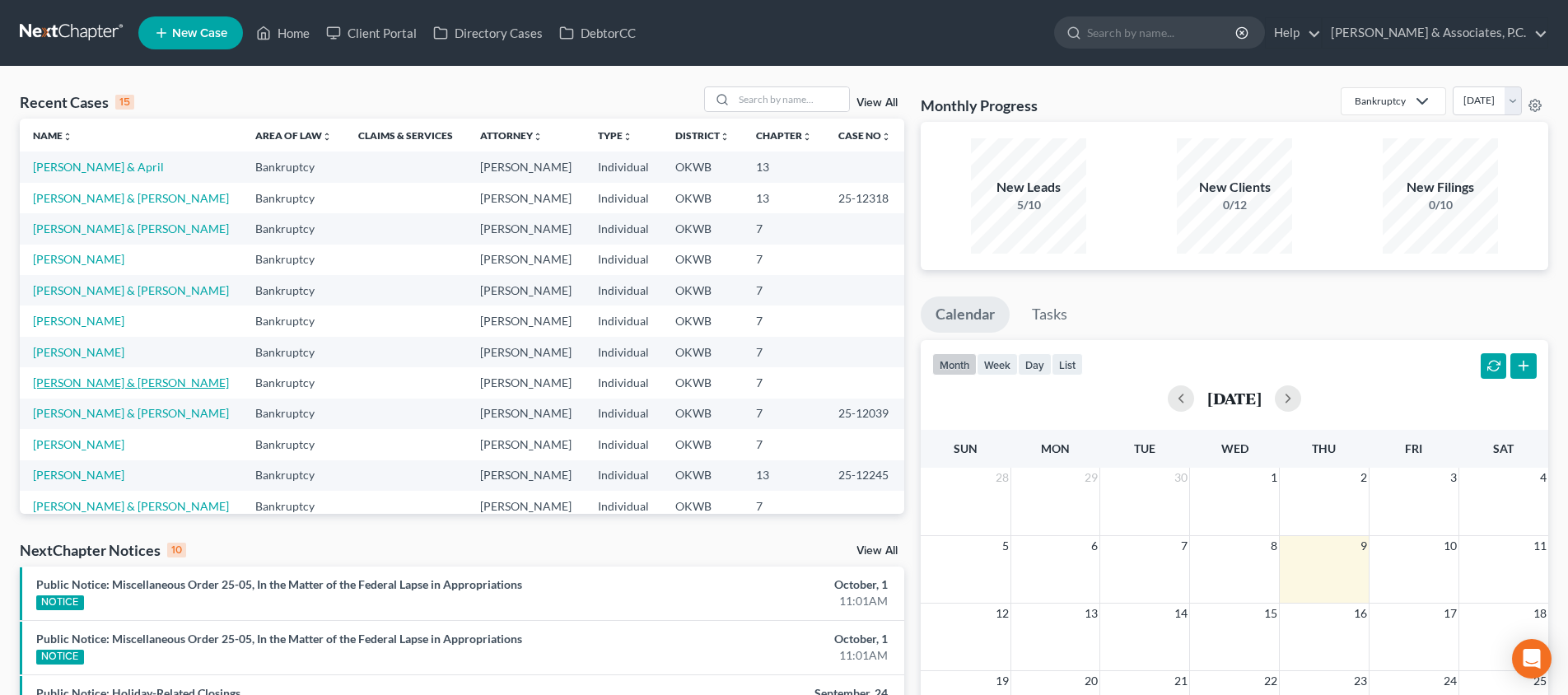
click at [129, 380] on link "[PERSON_NAME] & [PERSON_NAME]" at bounding box center [131, 383] width 196 height 14
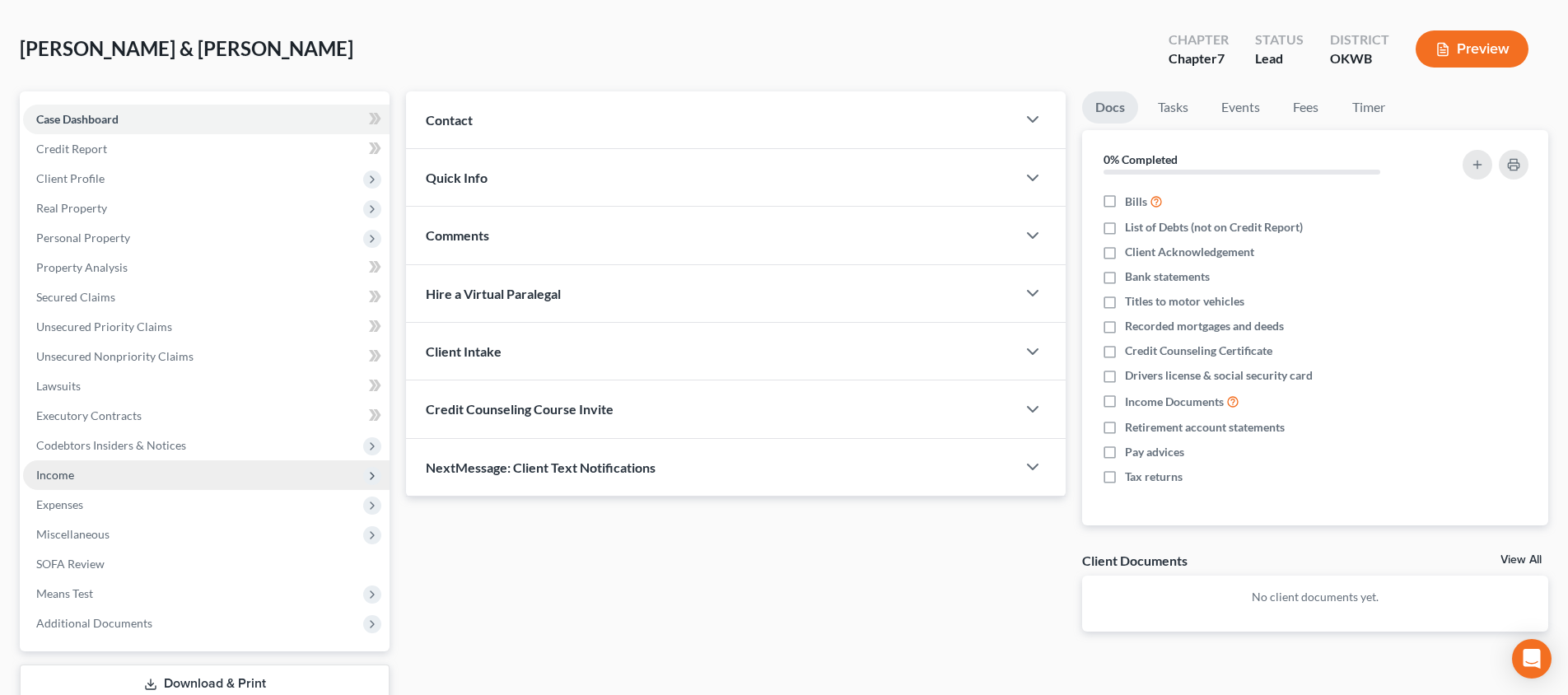
scroll to position [66, 0]
click at [218, 464] on span "Income" at bounding box center [207, 475] width 367 height 30
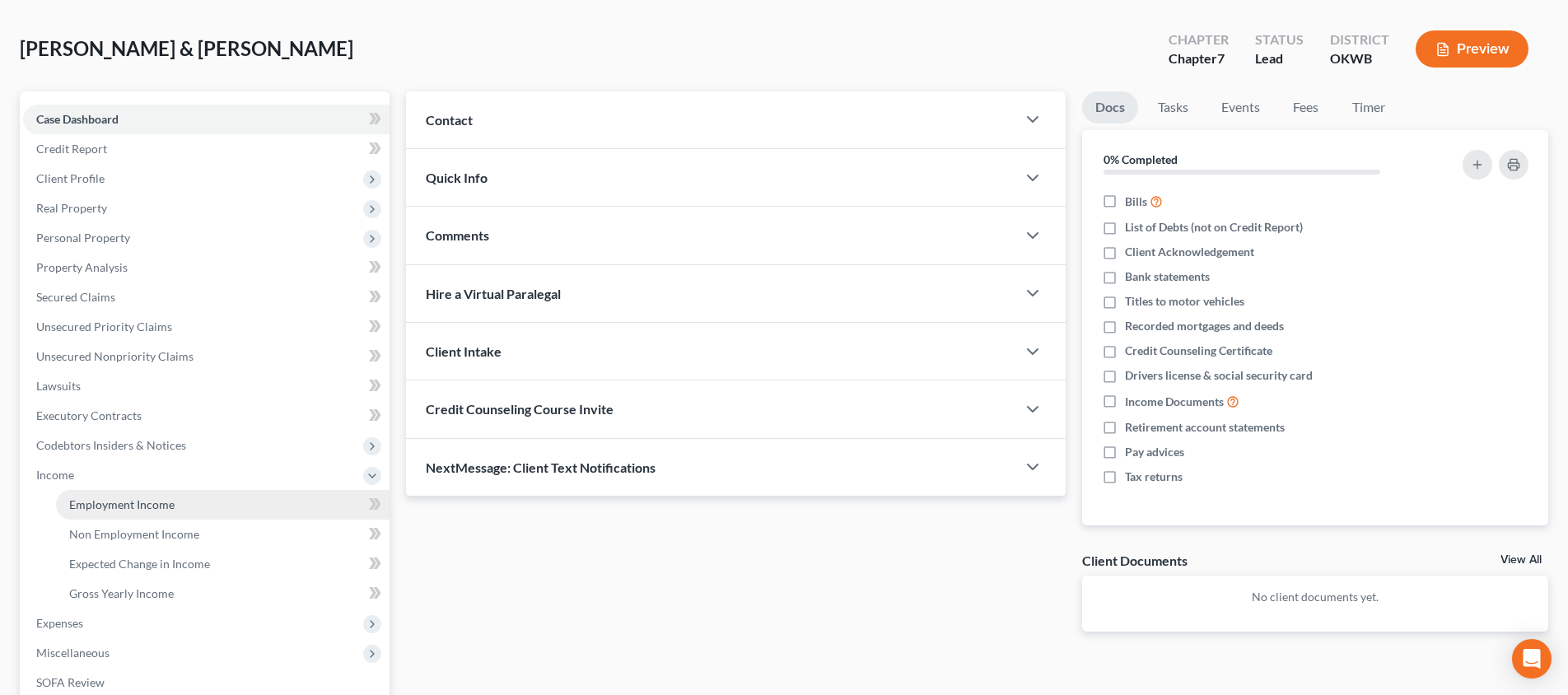
click at [212, 500] on link "Employment Income" at bounding box center [223, 505] width 334 height 30
